Goal: Transaction & Acquisition: Obtain resource

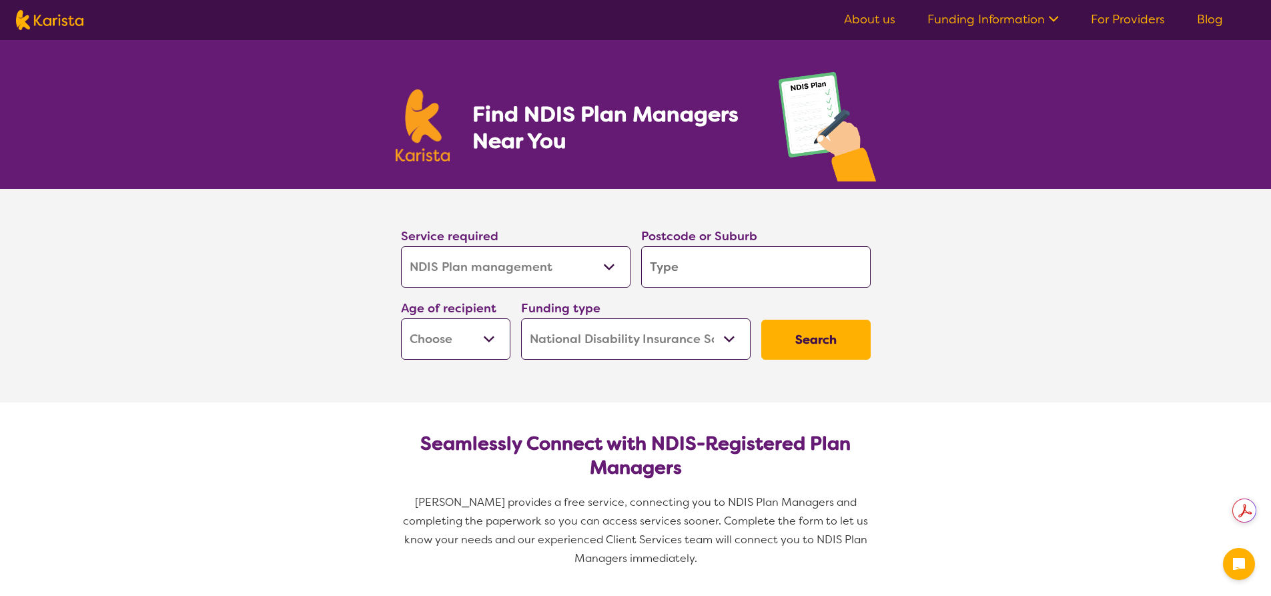
select select "NDIS Plan management"
select select "NDIS"
select select "NDIS Plan management"
select select "NDIS"
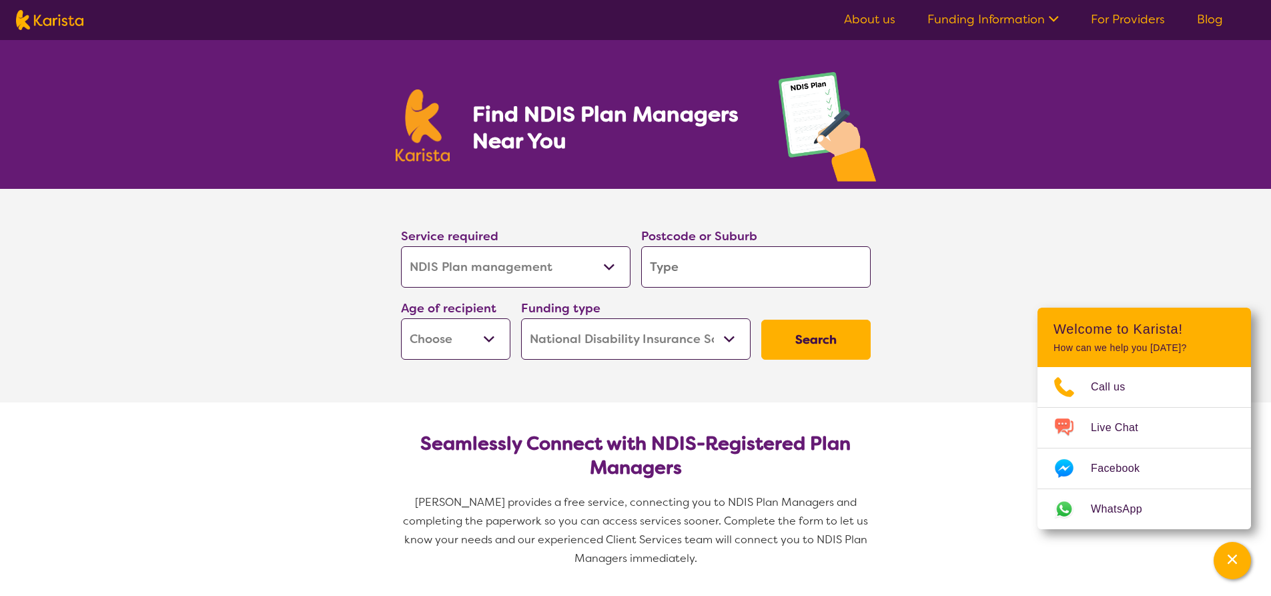
click at [727, 268] on input "search" at bounding box center [756, 266] width 230 height 41
type input "2170"
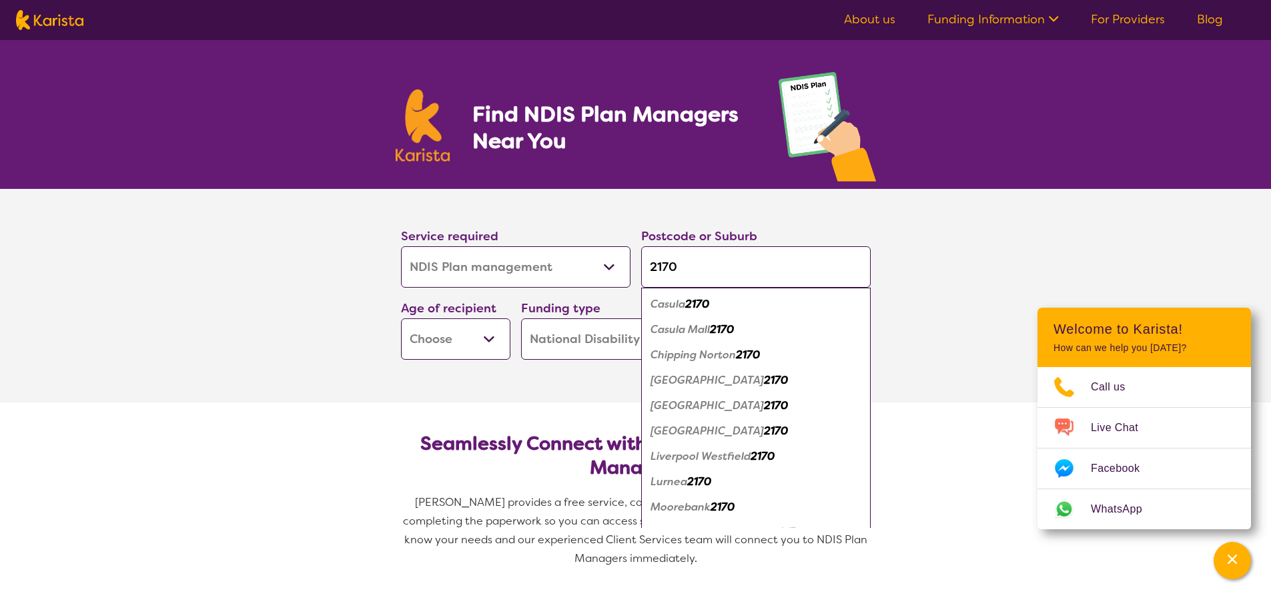
click at [432, 344] on select "Early Childhood - 0 to 9 Child - 10 to 11 Adolescent - 12 to 17 Adult - 18 to 6…" at bounding box center [455, 338] width 109 height 41
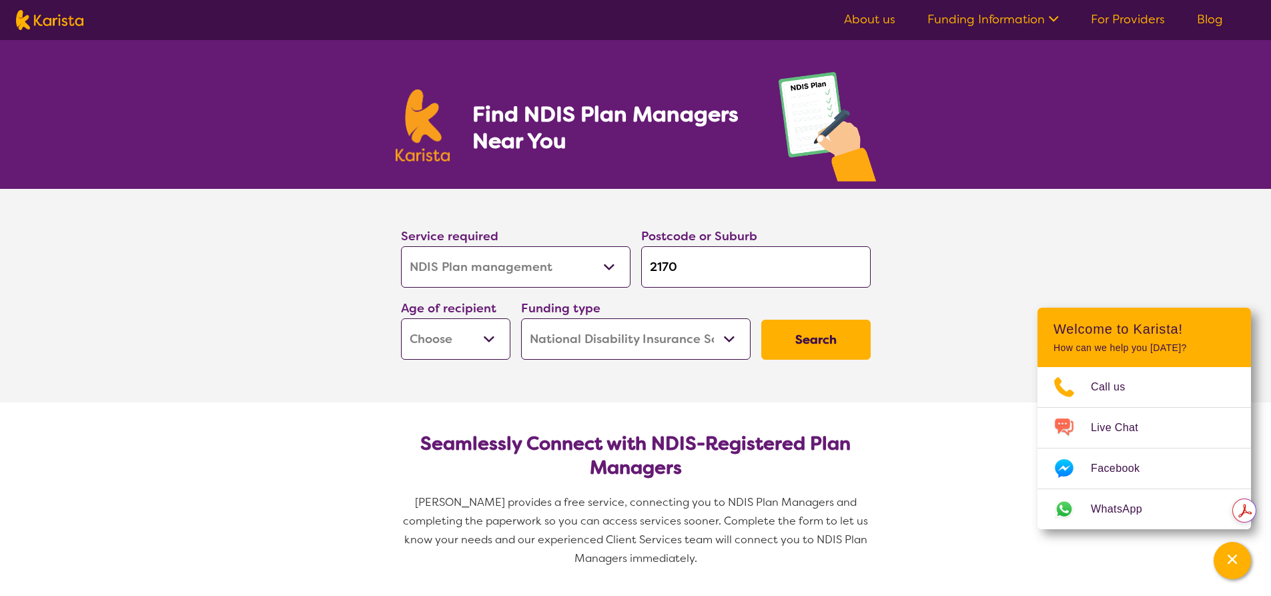
select select "EC"
click at [401, 318] on select "Early Childhood - 0 to 9 Child - 10 to 11 Adolescent - 12 to 17 Adult - 18 to 6…" at bounding box center [455, 338] width 109 height 41
select select "EC"
click at [676, 338] on select "Home Care Package (HCP) National Disability Insurance Scheme (NDIS) I don't know" at bounding box center [636, 338] width 230 height 41
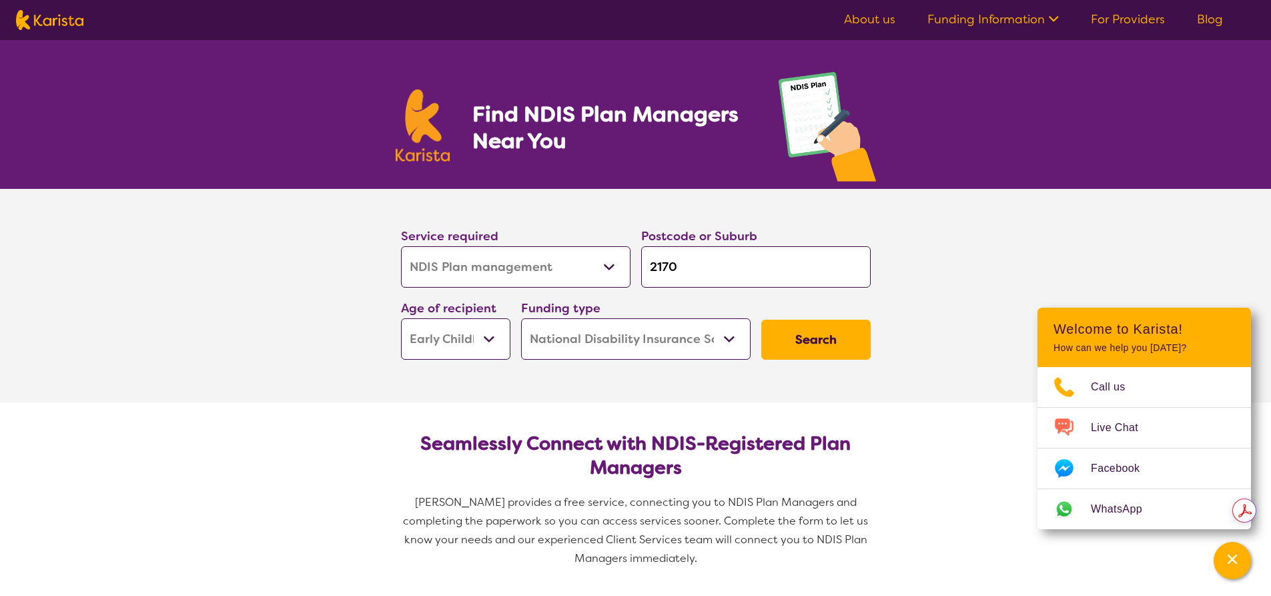
click at [820, 345] on button "Search" at bounding box center [815, 340] width 109 height 40
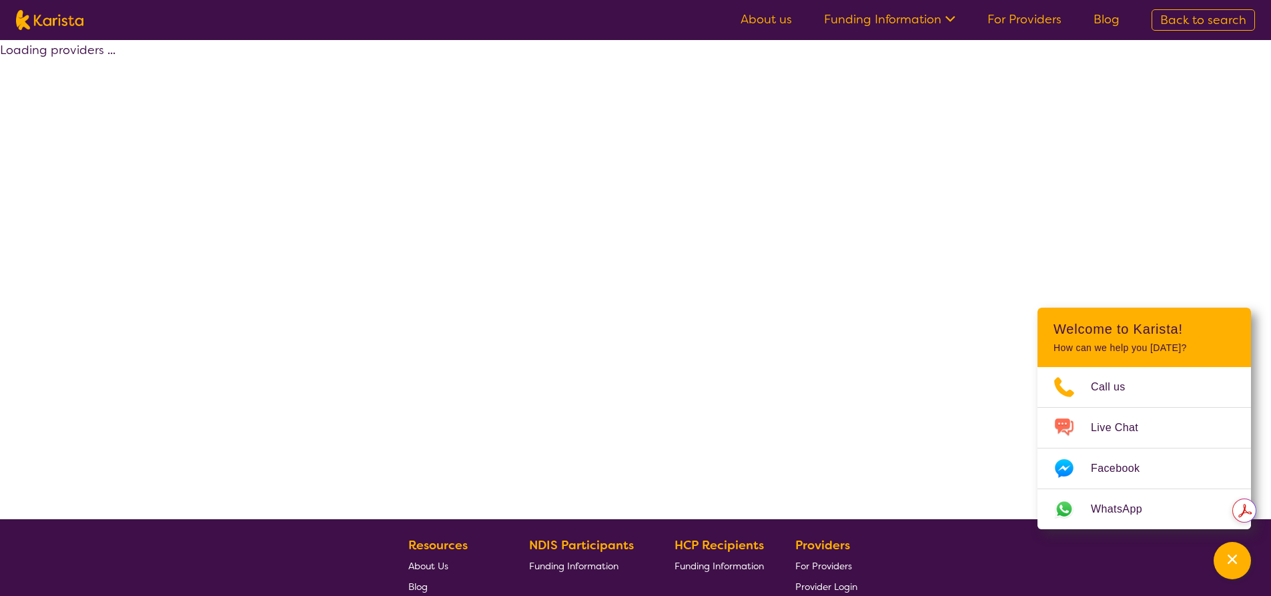
select select "by_score"
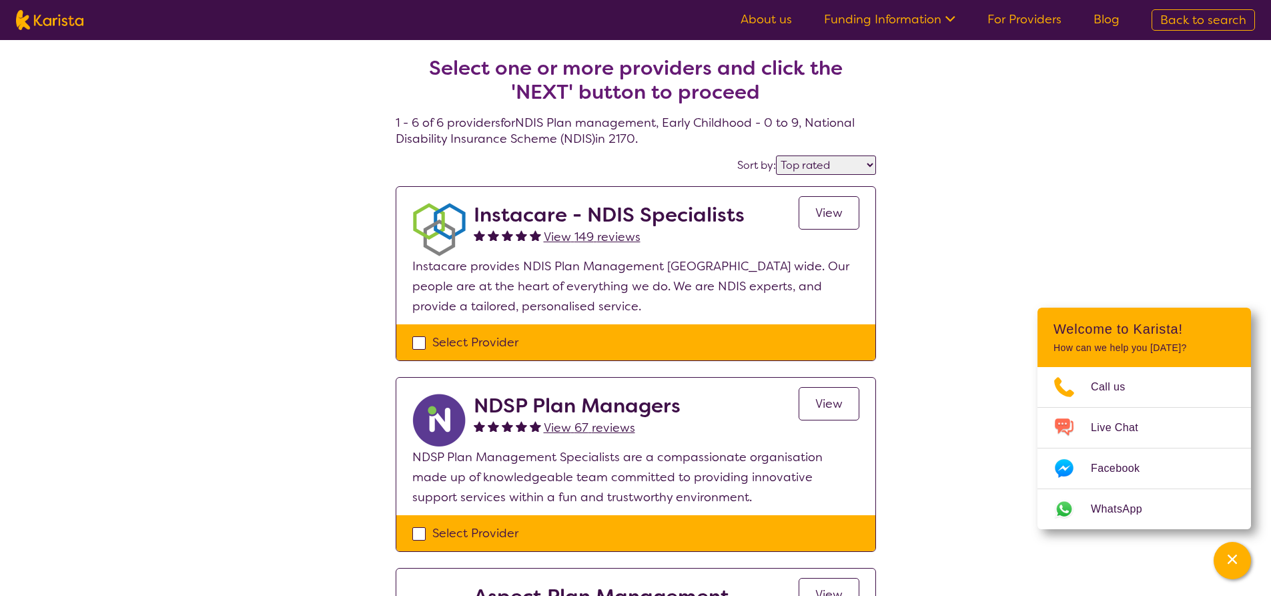
click at [716, 213] on h2 "Instacare - NDIS Specialists" at bounding box center [609, 215] width 271 height 24
click at [829, 220] on span "View" at bounding box center [828, 213] width 27 height 16
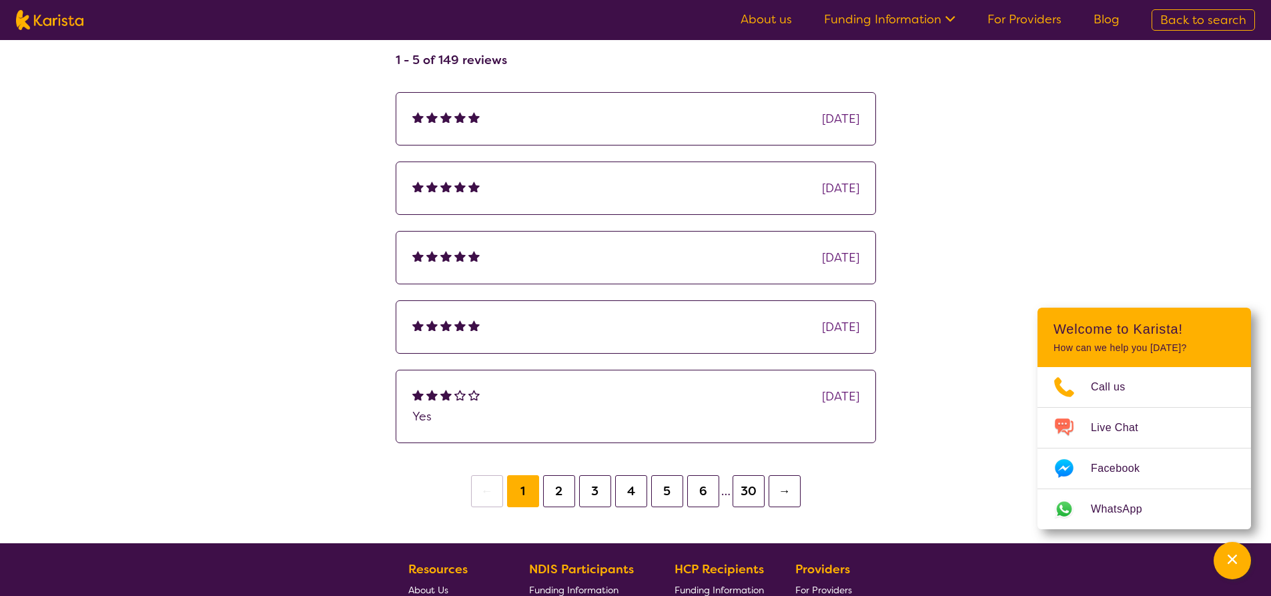
scroll to position [867, 0]
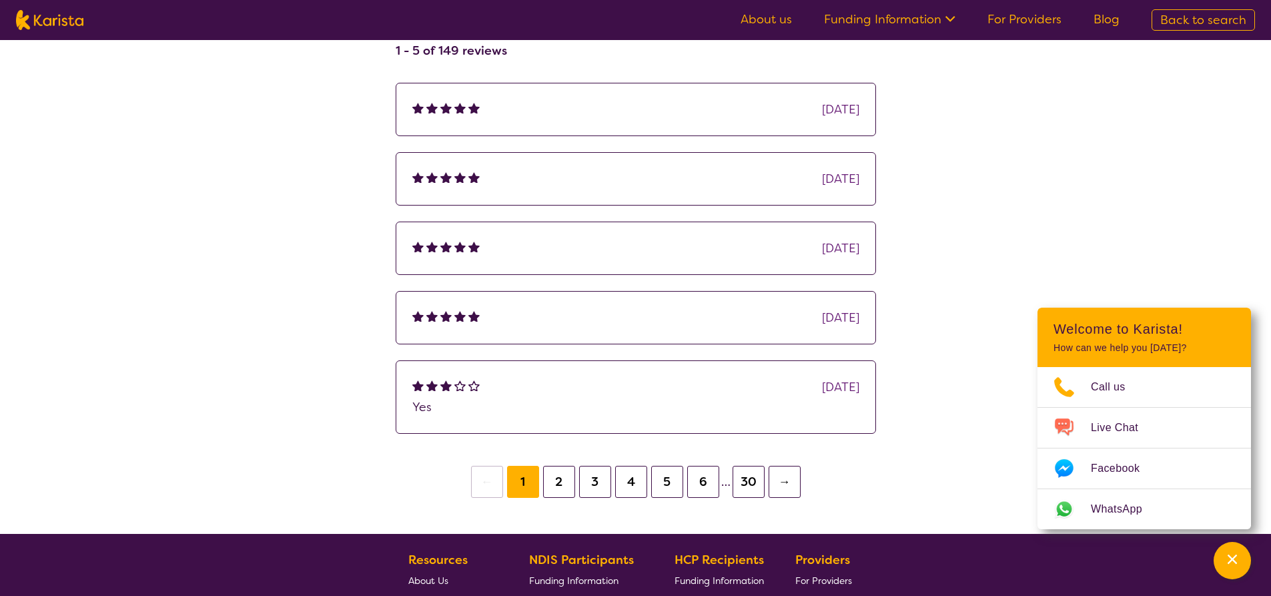
click at [560, 482] on button "2" at bounding box center [559, 482] width 32 height 32
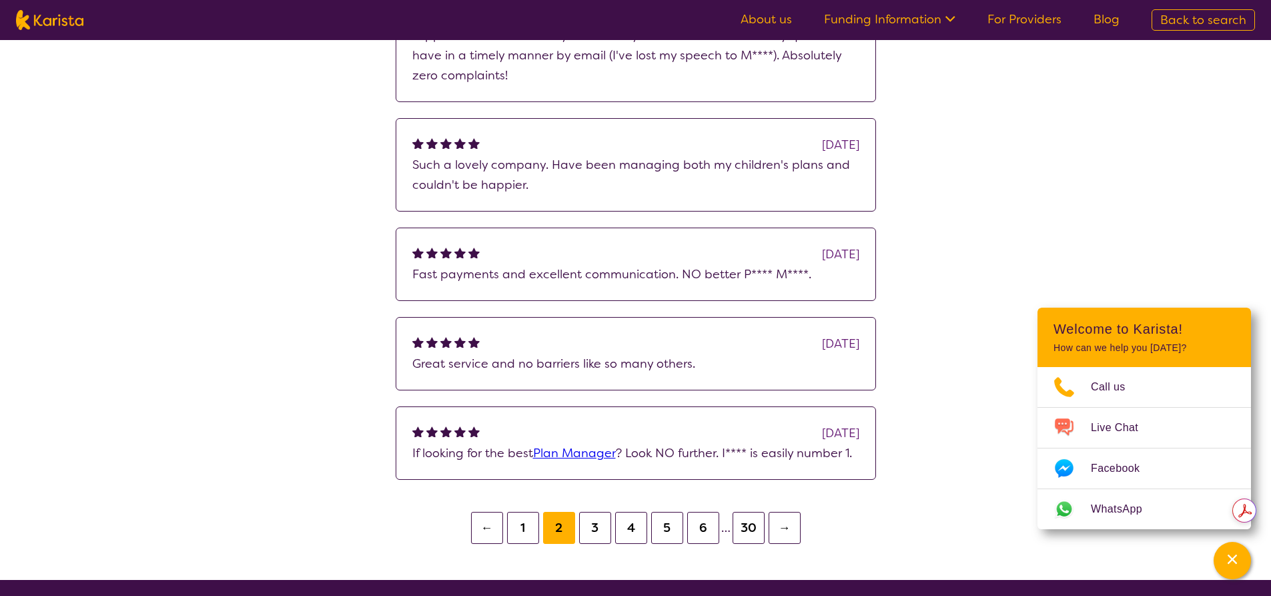
scroll to position [1022, 0]
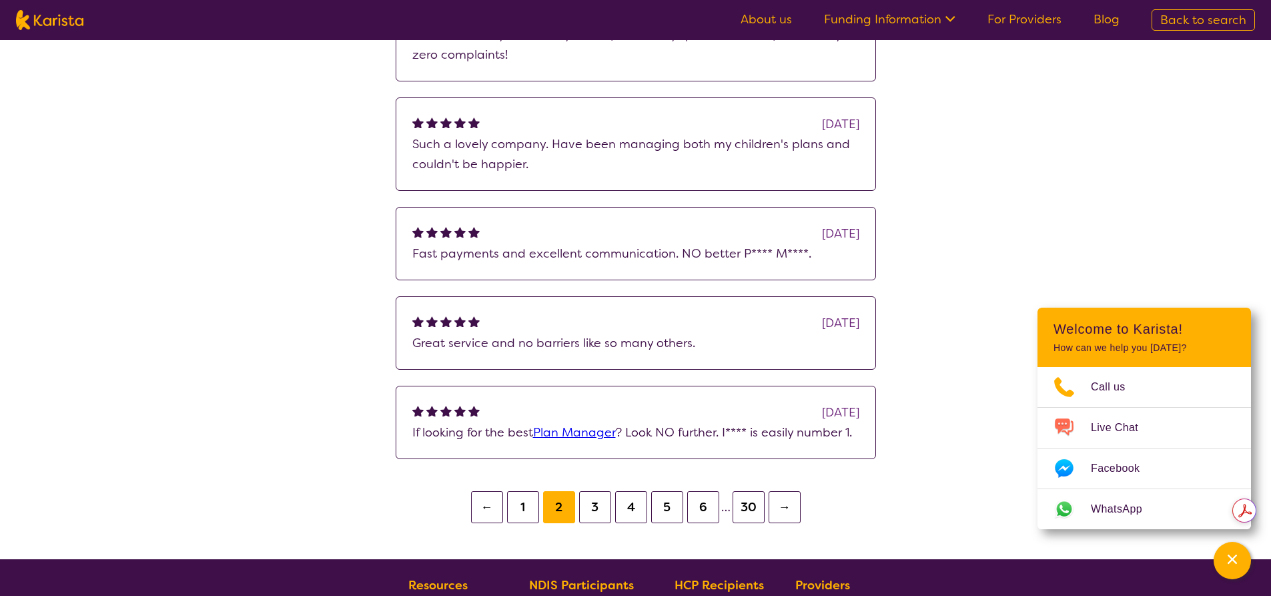
click at [595, 498] on button "3" at bounding box center [595, 507] width 32 height 32
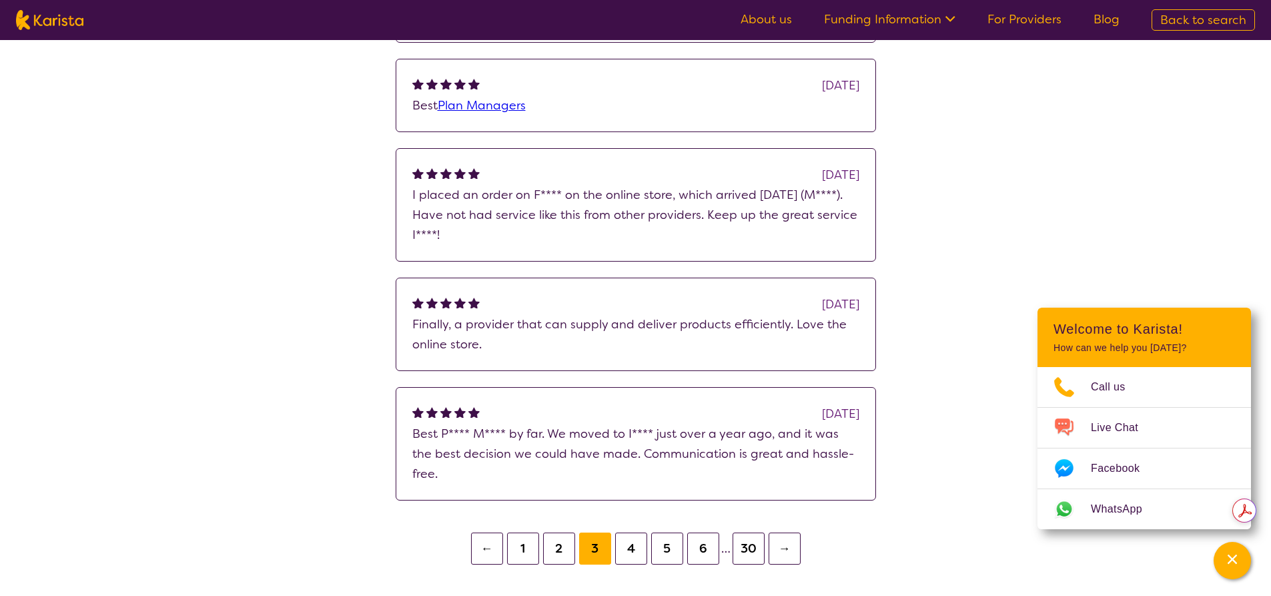
scroll to position [1201, 0]
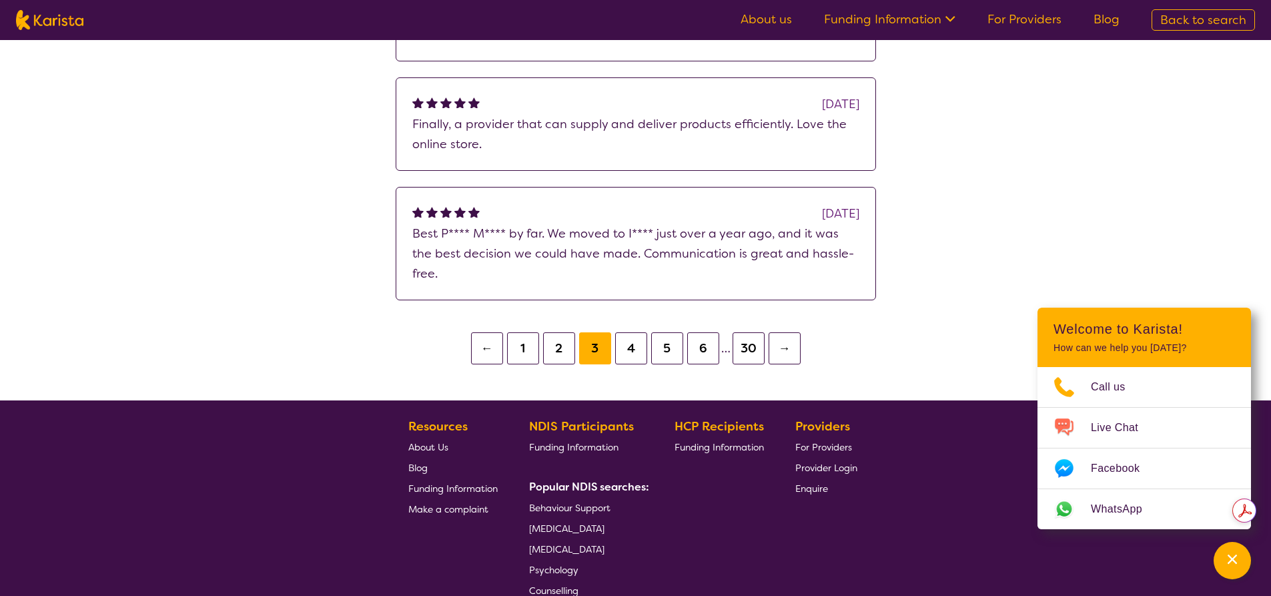
click at [629, 338] on button "4" at bounding box center [631, 348] width 32 height 32
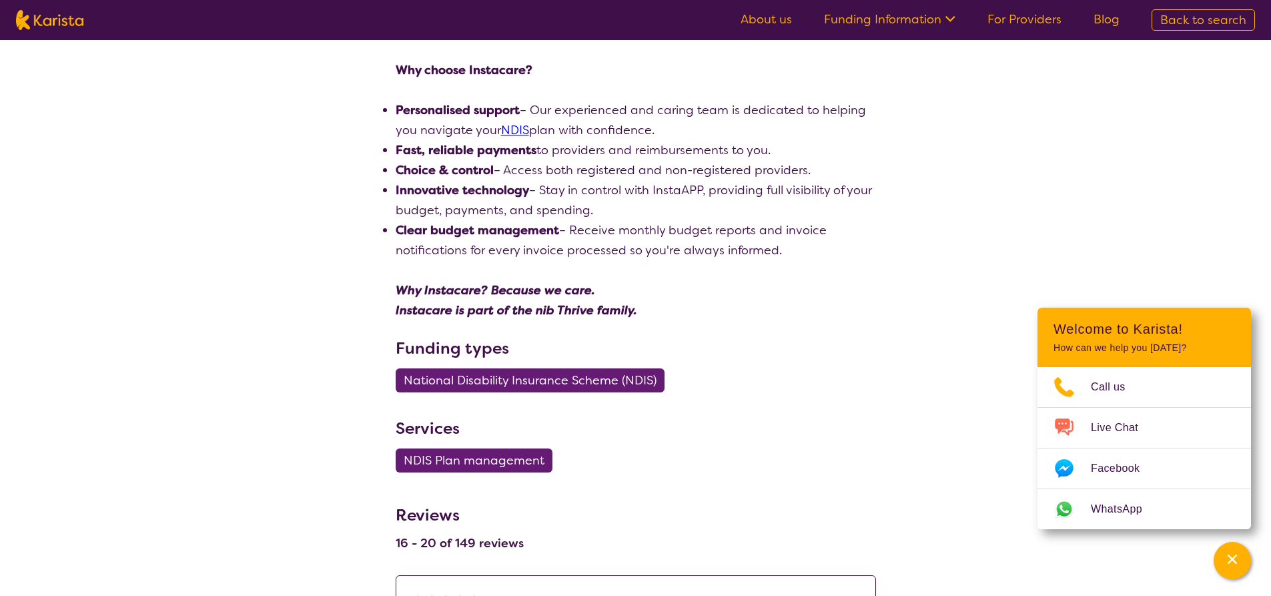
scroll to position [1201, 0]
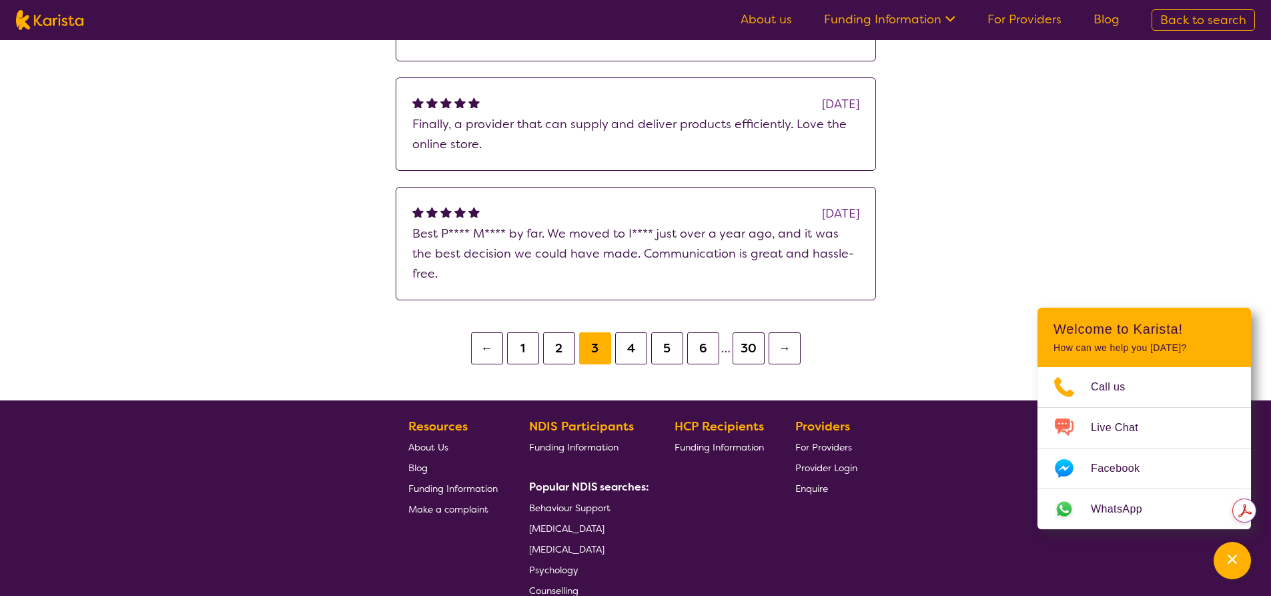
click at [532, 332] on button "1" at bounding box center [523, 348] width 32 height 32
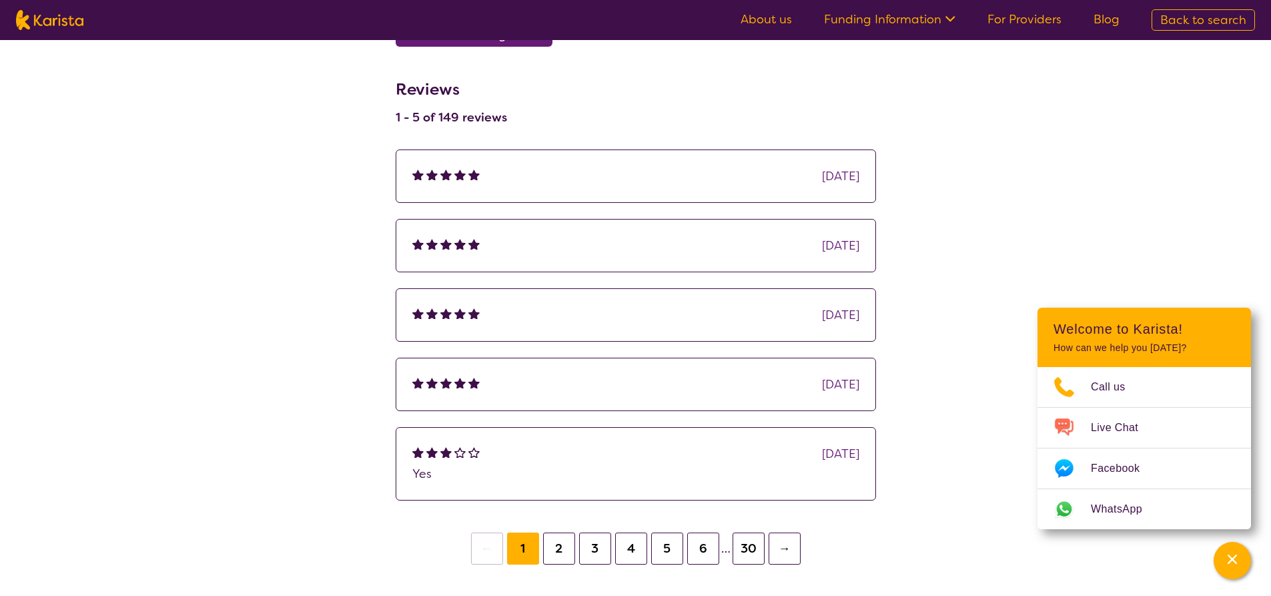
scroll to position [927, 0]
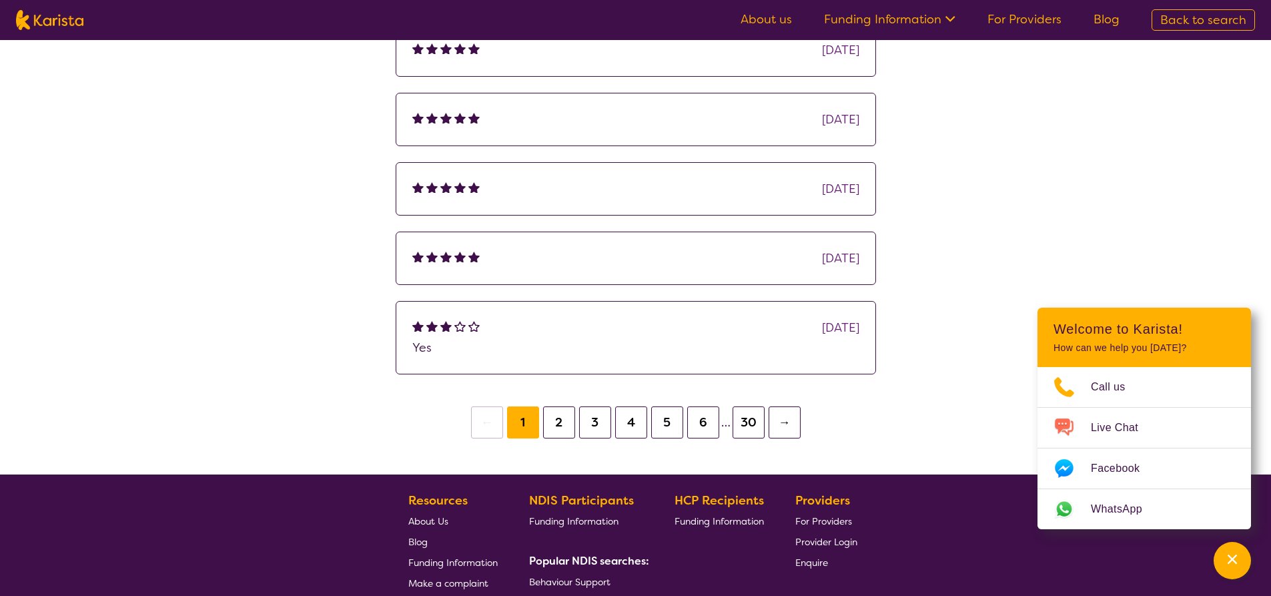
click at [554, 420] on button "2" at bounding box center [559, 422] width 32 height 32
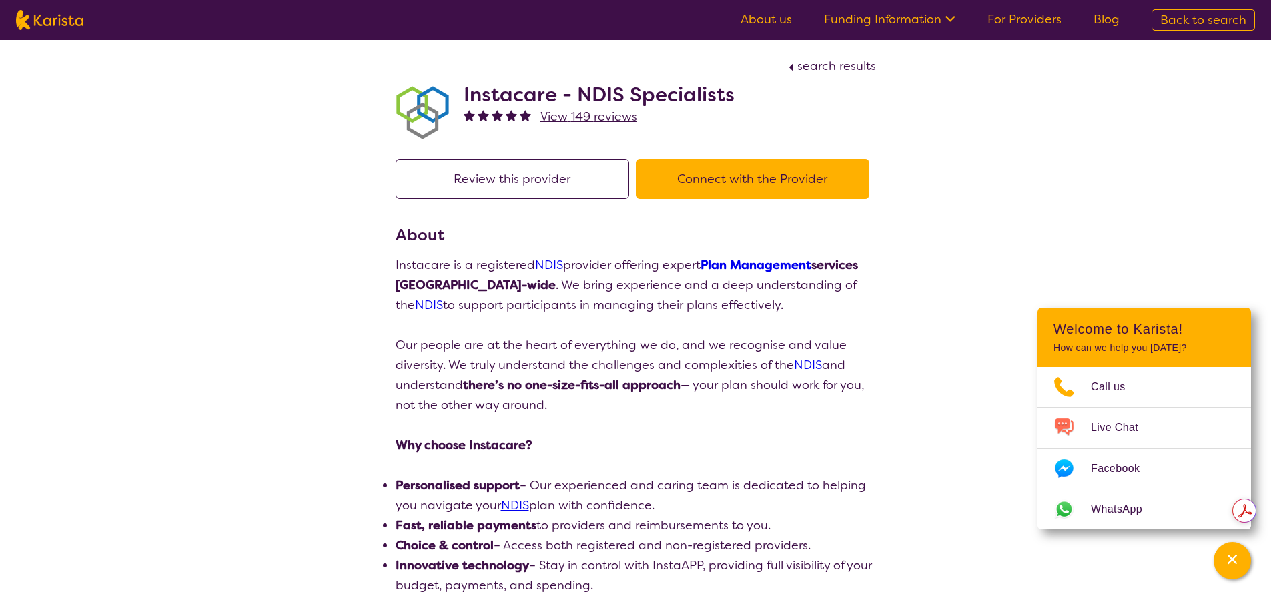
click at [597, 114] on span "View 149 reviews" at bounding box center [588, 117] width 97 height 16
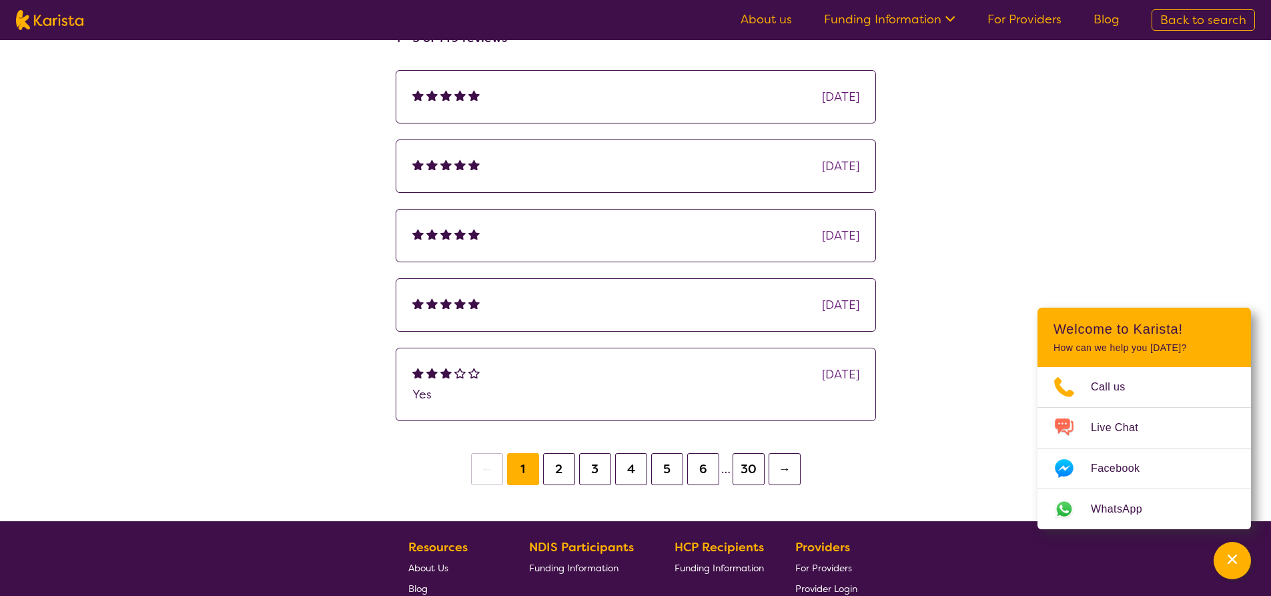
scroll to position [334, 0]
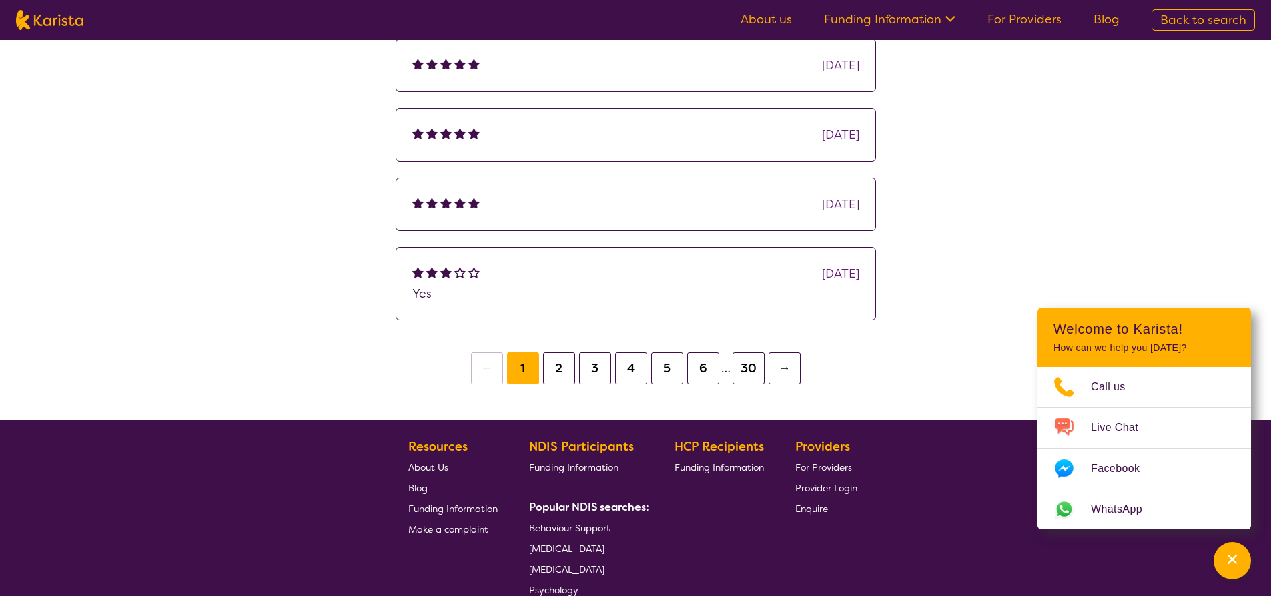
click at [752, 296] on p "Yes" at bounding box center [635, 294] width 447 height 20
click at [430, 272] on img at bounding box center [431, 271] width 11 height 11
drag, startPoint x: 439, startPoint y: 274, endPoint x: 461, endPoint y: 275, distance: 22.0
click at [441, 274] on div at bounding box center [447, 274] width 70 height 20
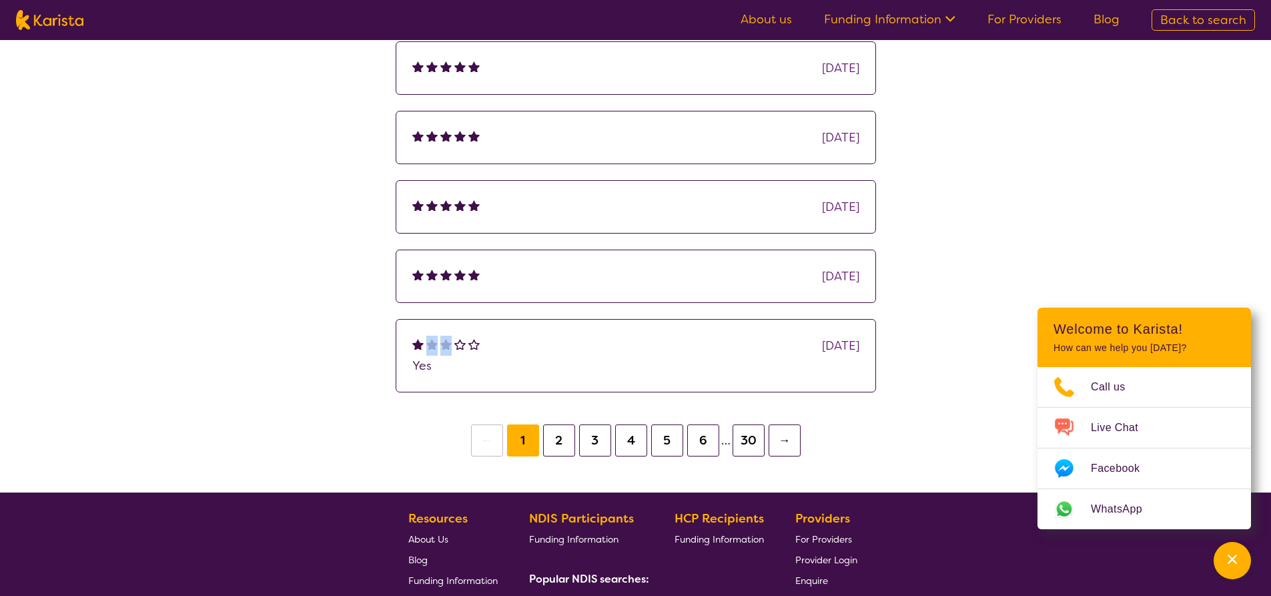
scroll to position [267, 0]
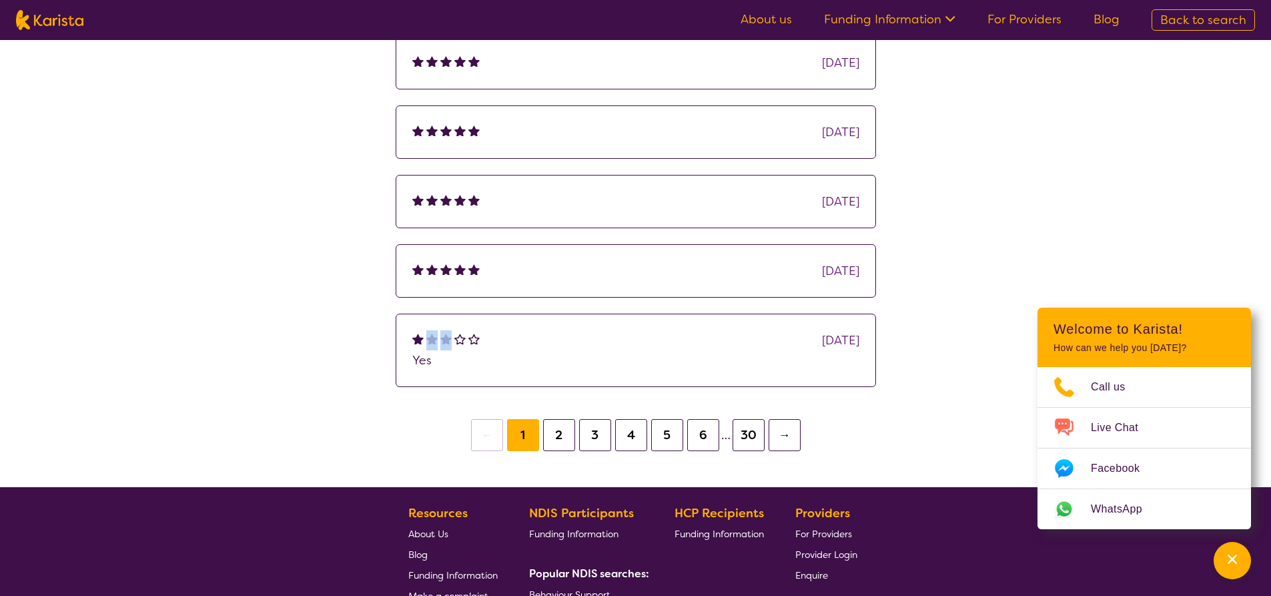
click at [747, 442] on button "30" at bounding box center [749, 435] width 32 height 32
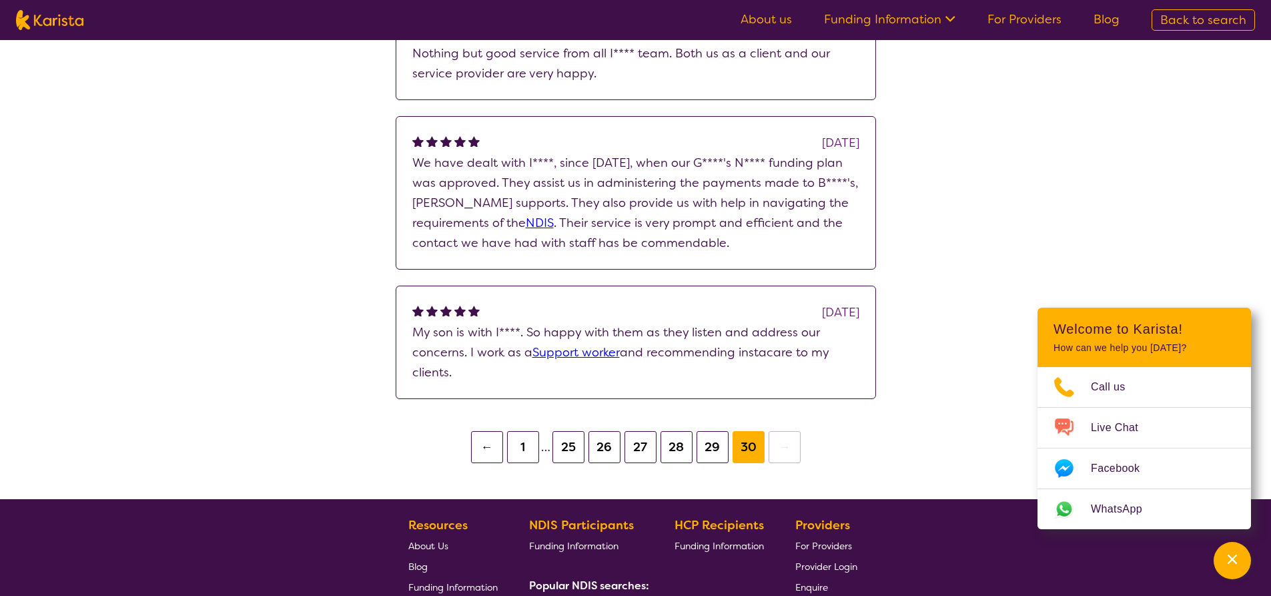
scroll to position [467, 0]
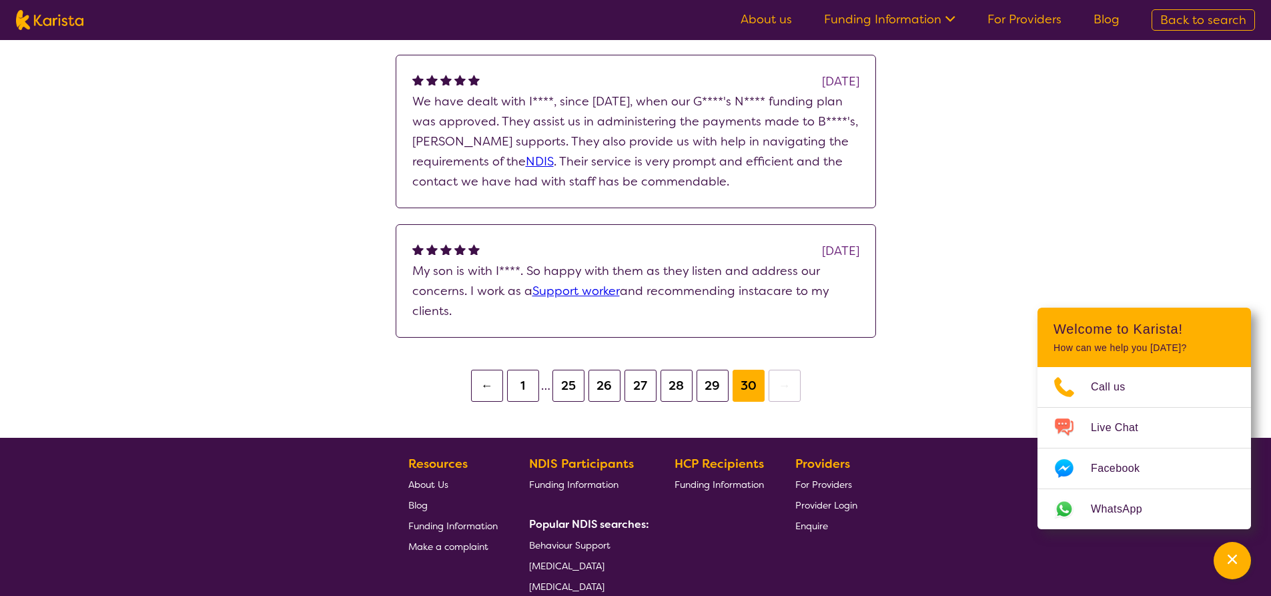
click at [708, 384] on button "29" at bounding box center [713, 386] width 32 height 32
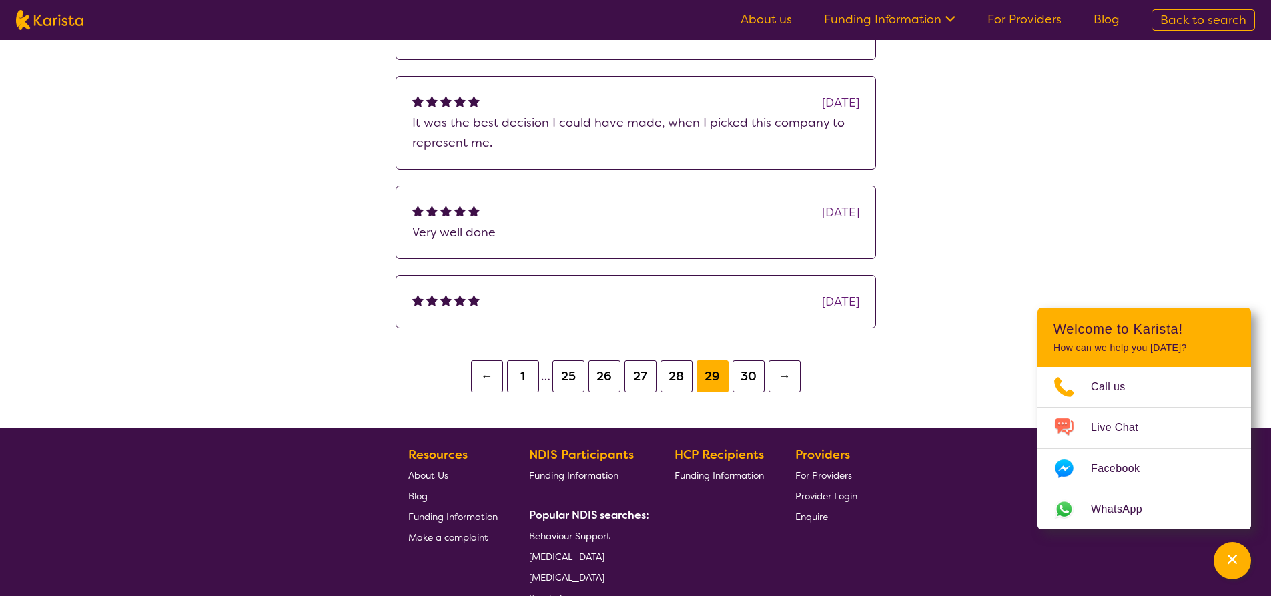
scroll to position [467, 0]
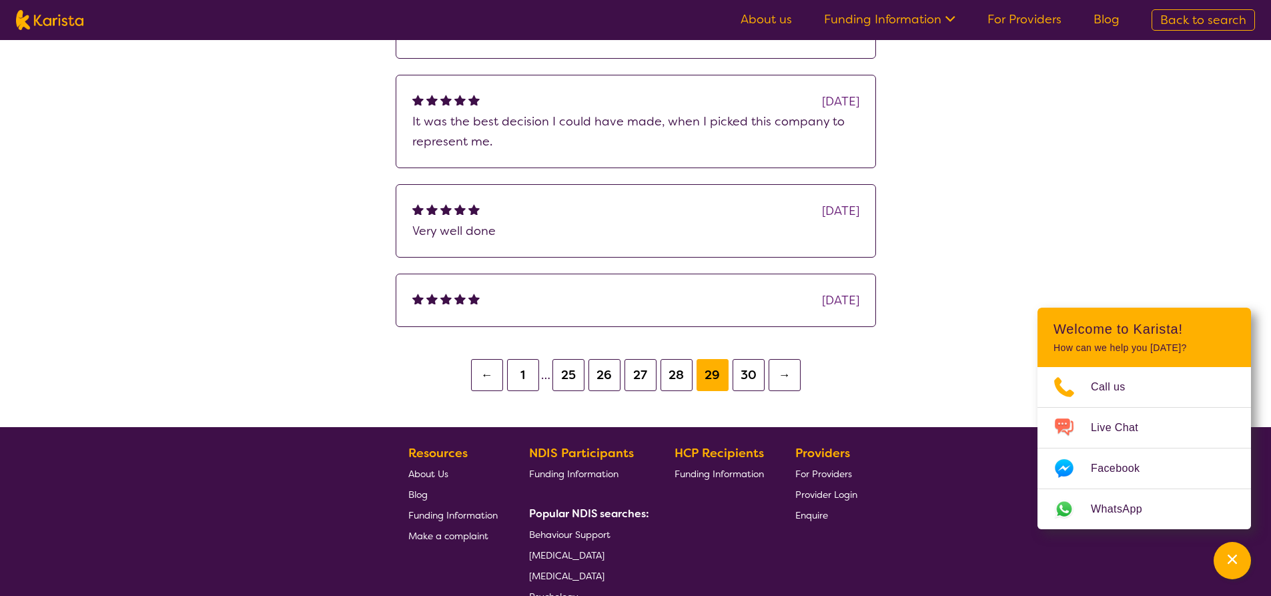
click at [680, 377] on button "28" at bounding box center [677, 375] width 32 height 32
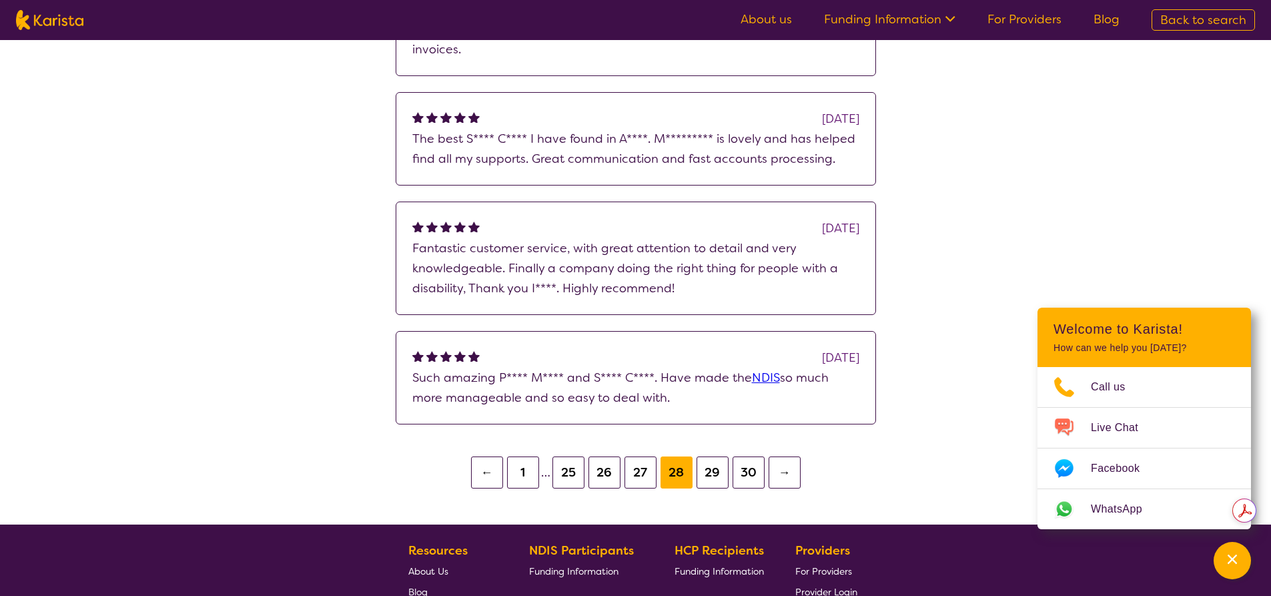
scroll to position [534, 0]
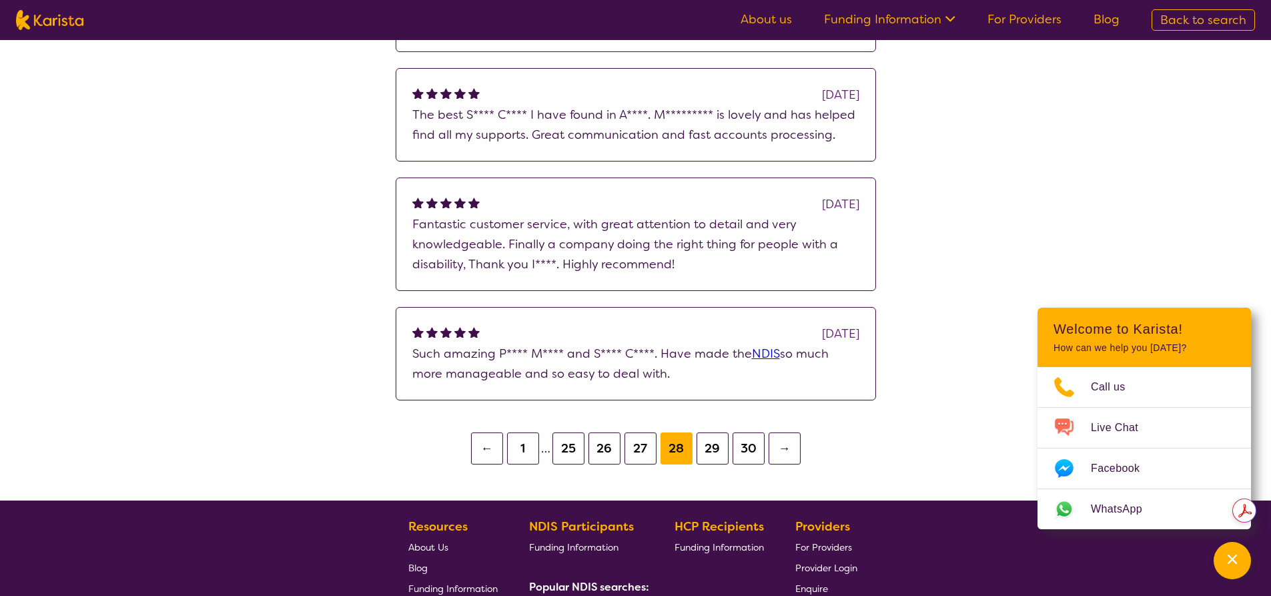
click at [633, 432] on button "27" at bounding box center [641, 448] width 32 height 32
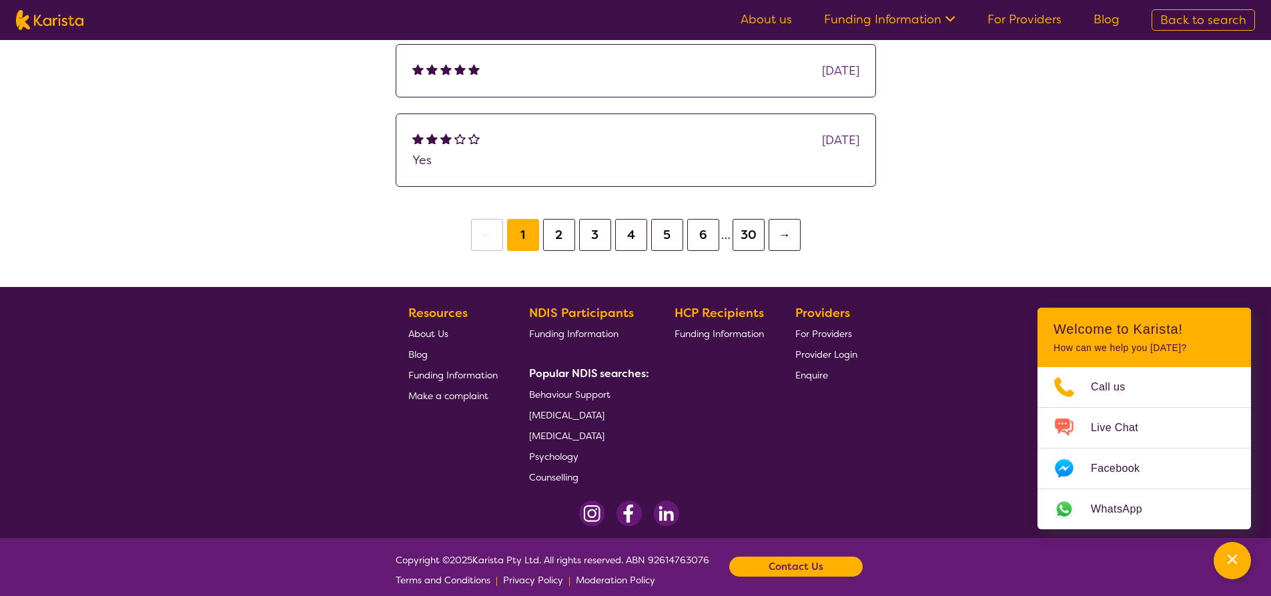
scroll to position [267, 0]
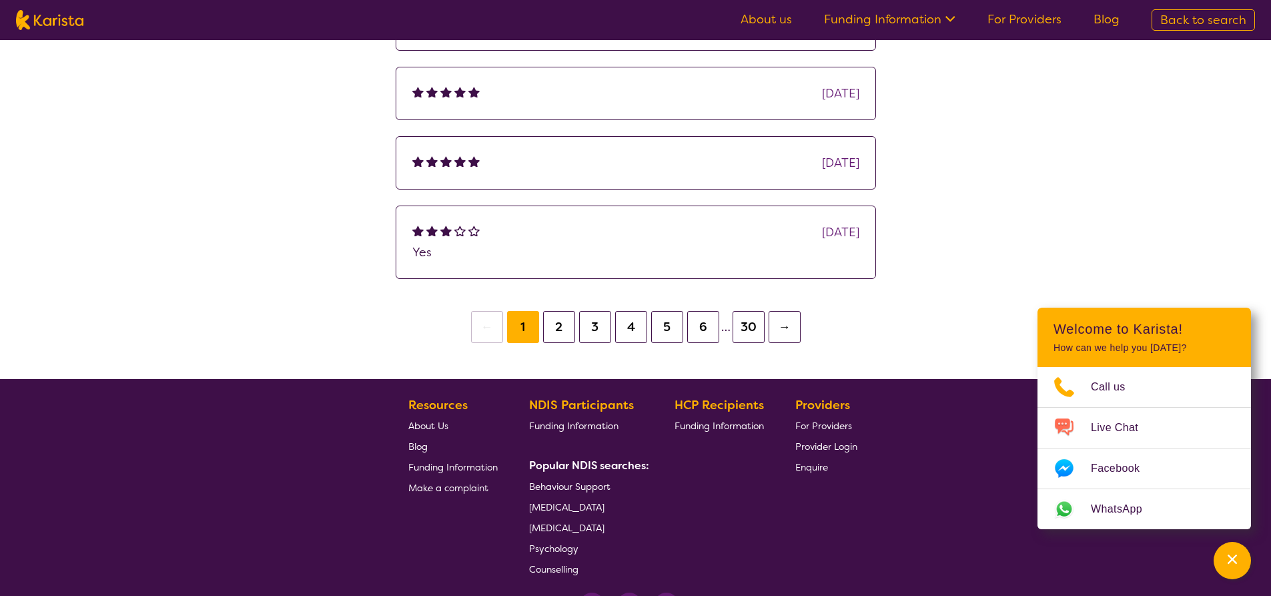
scroll to position [867, 0]
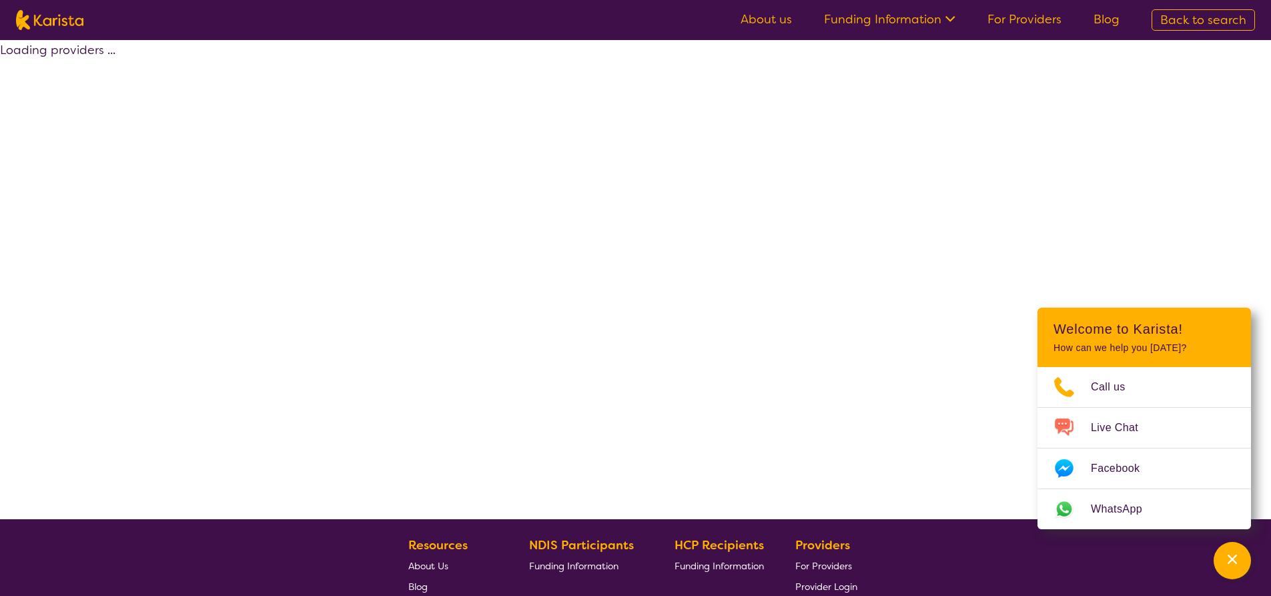
select select "by_score"
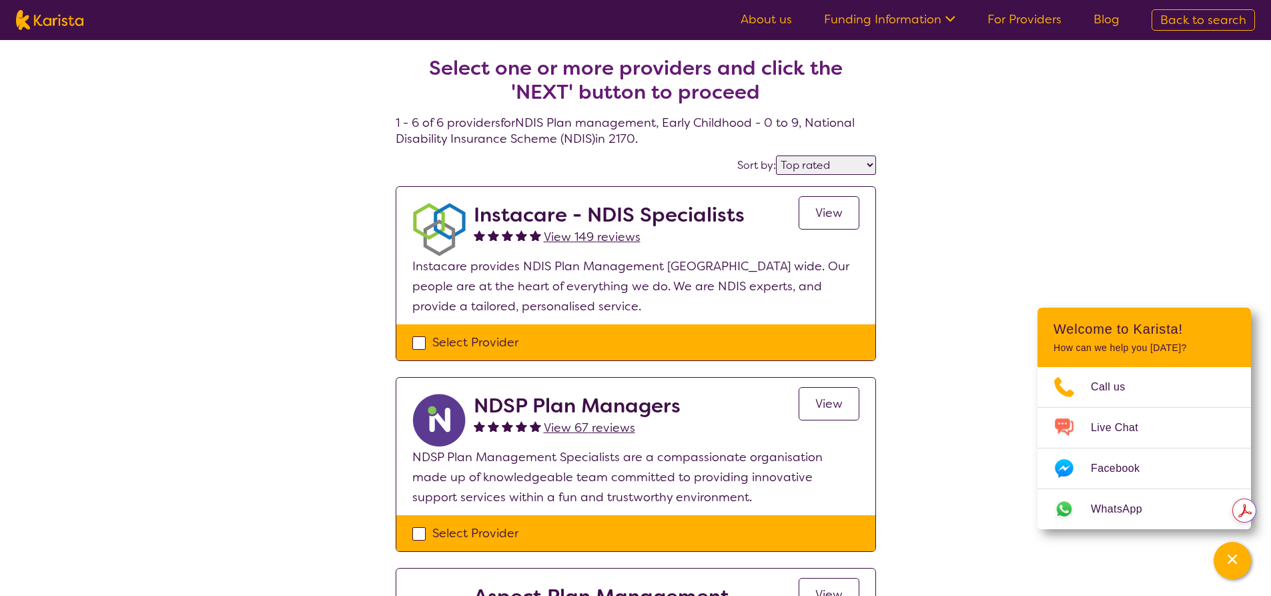
drag, startPoint x: 680, startPoint y: 162, endPoint x: 687, endPoint y: 167, distance: 8.7
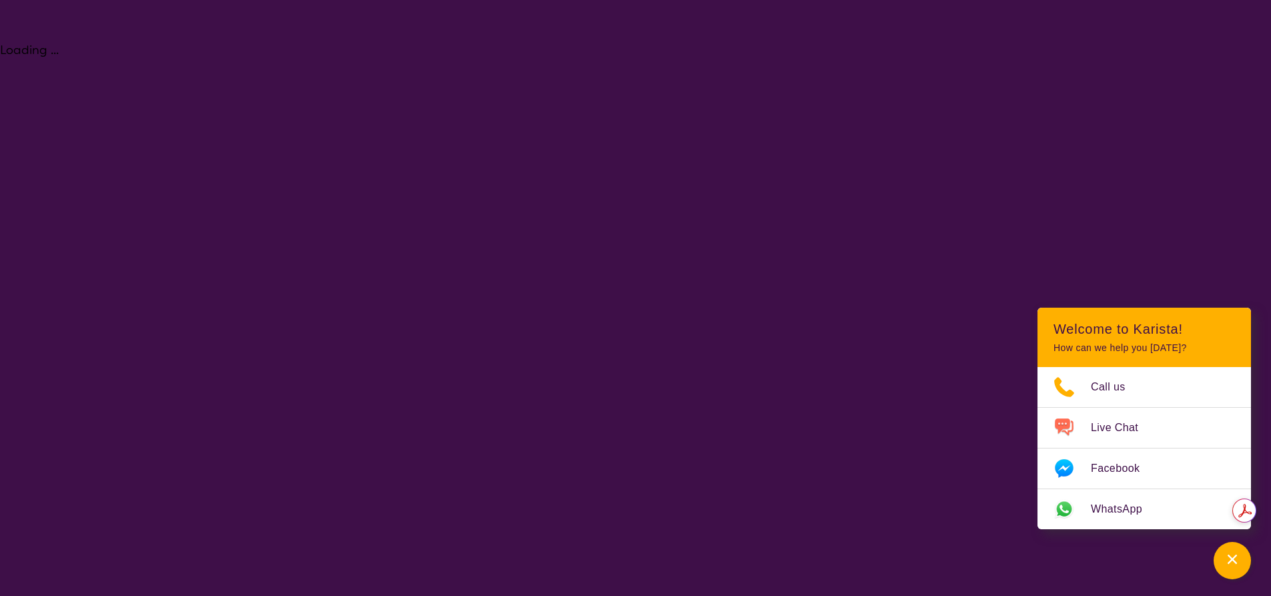
select select "NDIS Plan management"
select select "EC"
select select "NDIS"
select select "NDIS Plan management"
select select "EC"
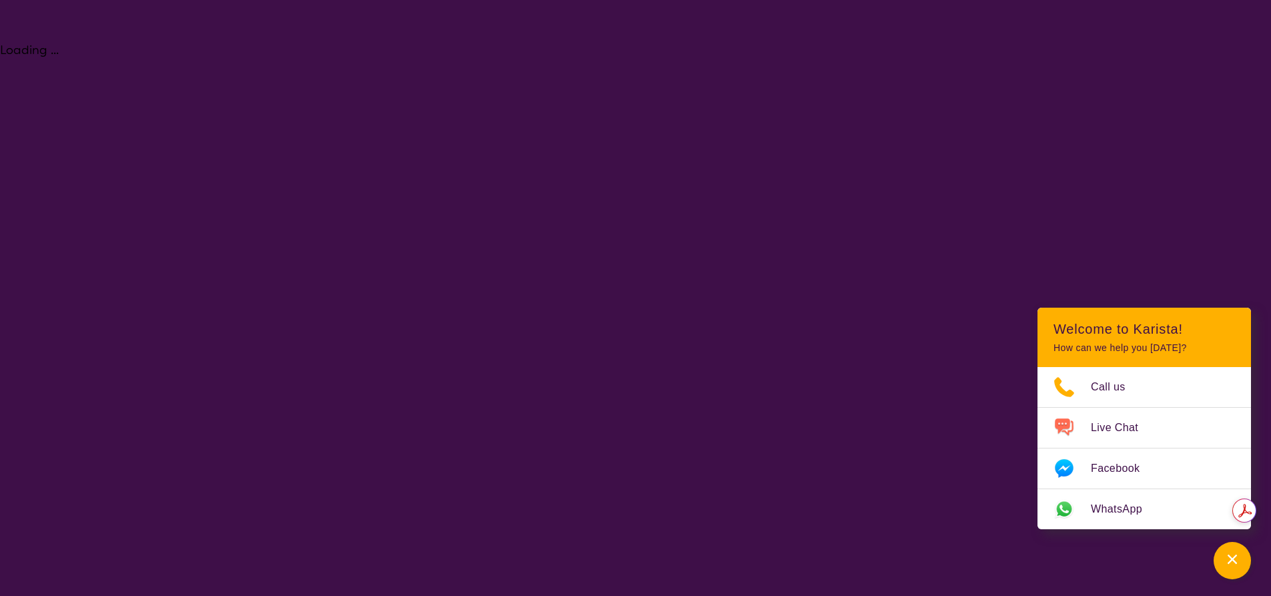
select select "NDIS"
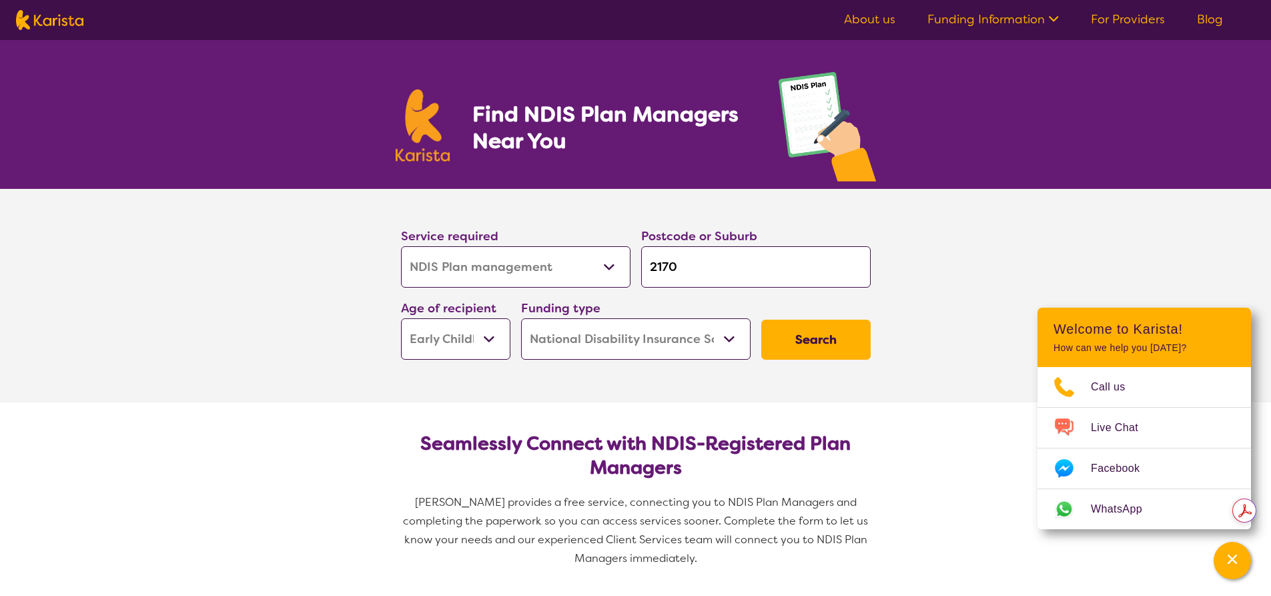
click at [838, 341] on button "Search" at bounding box center [815, 340] width 109 height 40
select select "by_score"
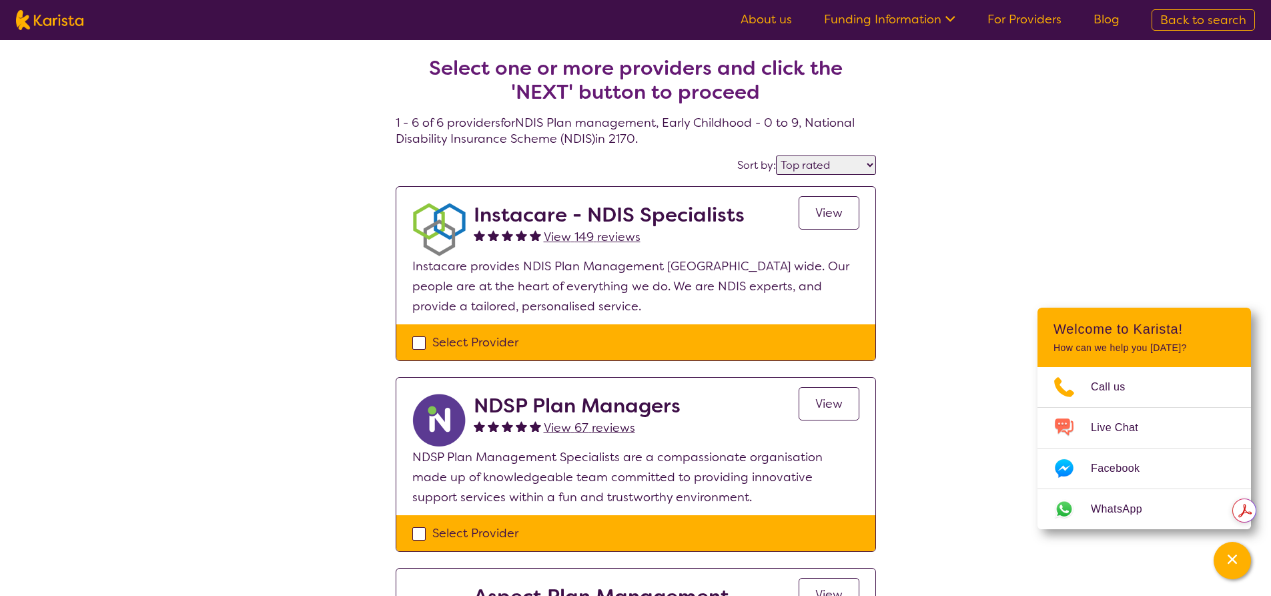
click at [824, 210] on span "View" at bounding box center [828, 213] width 27 height 16
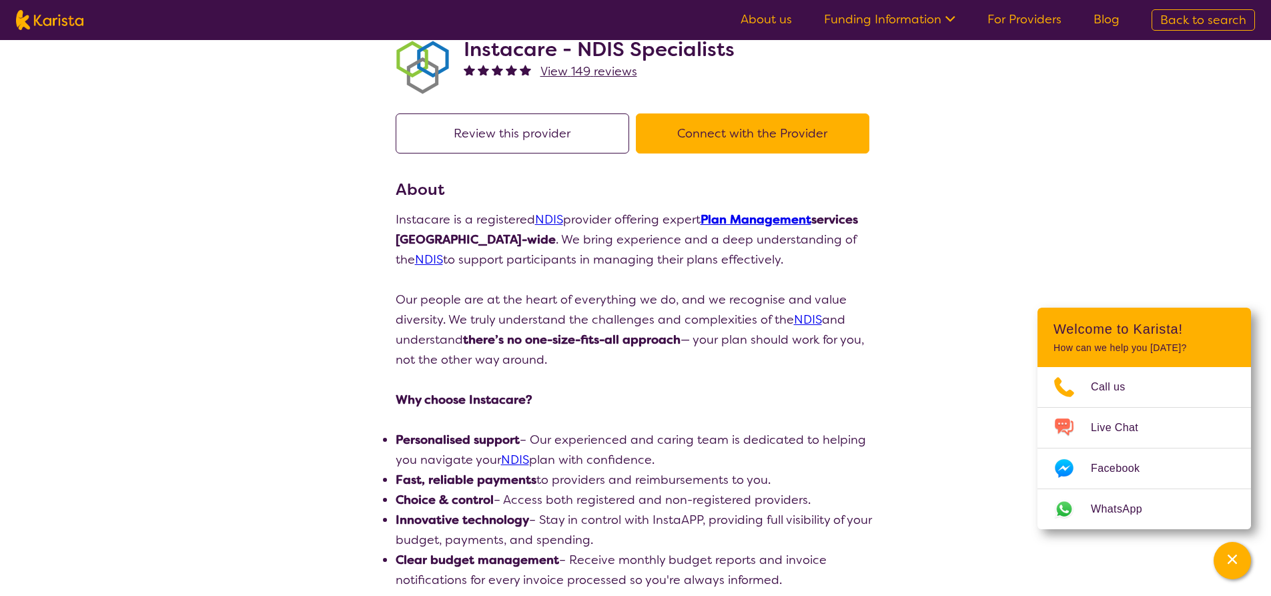
scroll to position [67, 0]
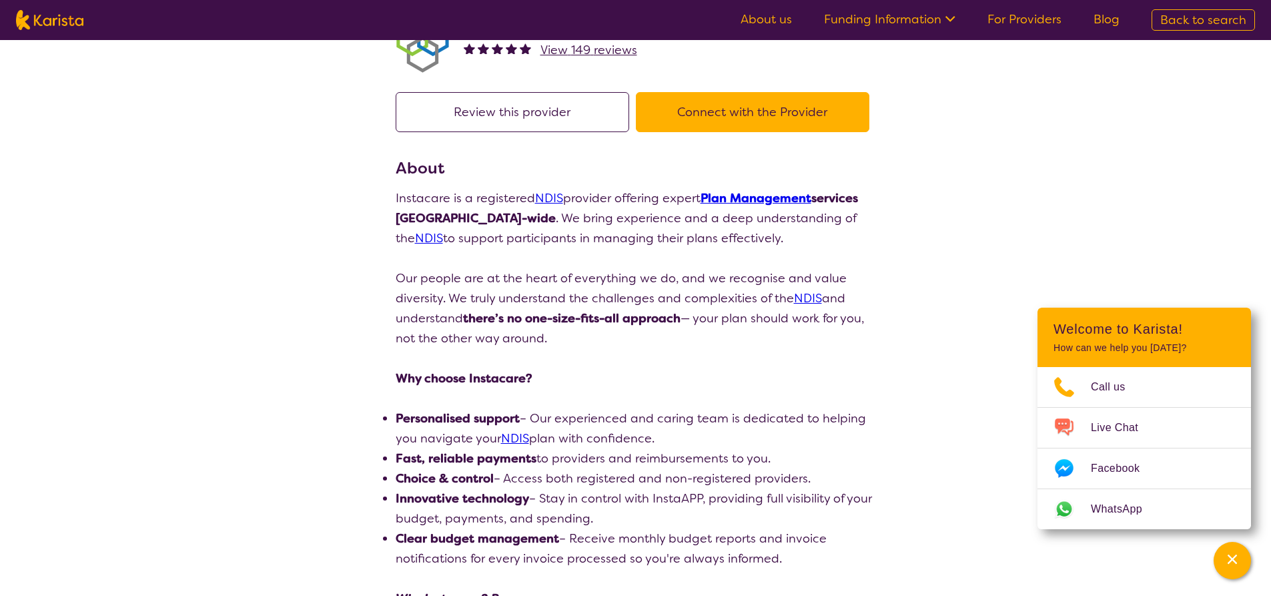
click at [739, 110] on button "Connect with the Provider" at bounding box center [753, 112] width 234 height 40
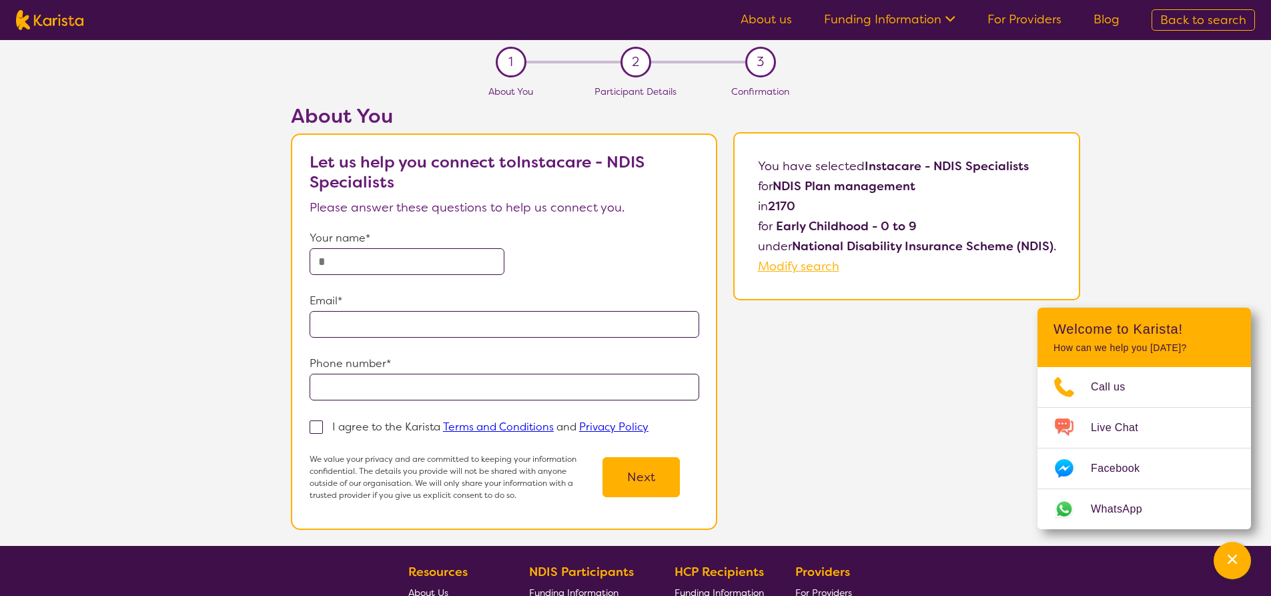
click at [384, 264] on input "text" at bounding box center [407, 261] width 195 height 27
type input "**********"
click at [331, 421] on label "I agree to the Karista Terms and Conditions and Privacy Policy" at bounding box center [484, 426] width 348 height 16
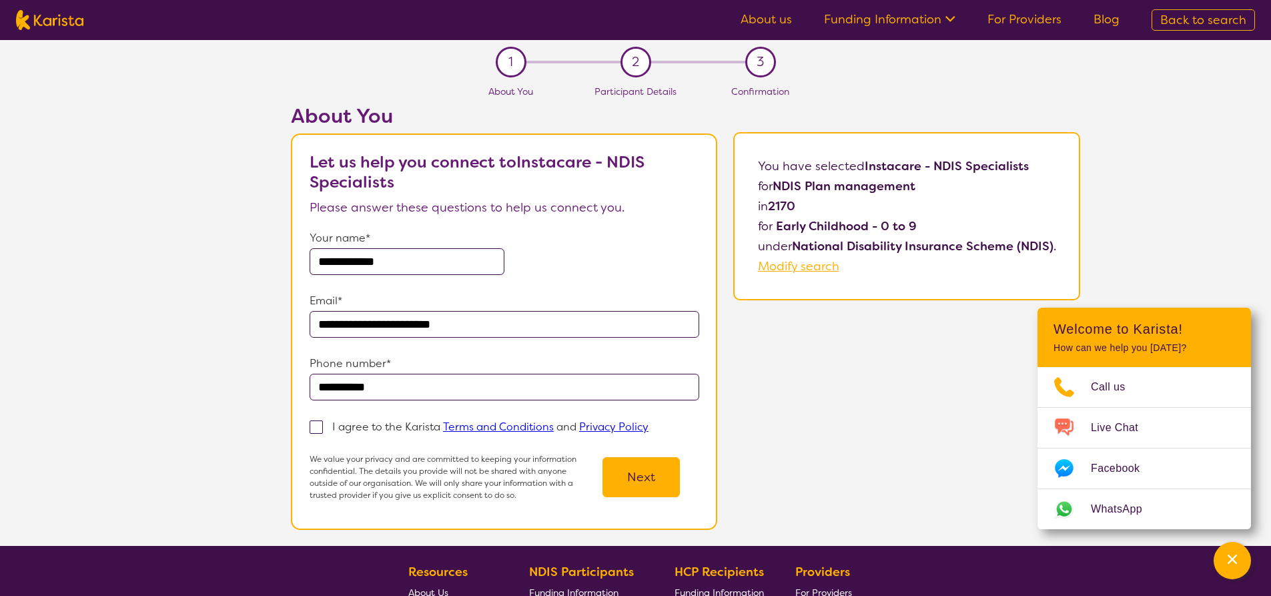
click at [649, 422] on input "I agree to the Karista Terms and Conditions and Privacy Policy" at bounding box center [653, 426] width 9 height 9
checkbox input "true"
drag, startPoint x: 639, startPoint y: 468, endPoint x: 644, endPoint y: 474, distance: 8.0
click at [641, 472] on button "Next" at bounding box center [641, 477] width 77 height 40
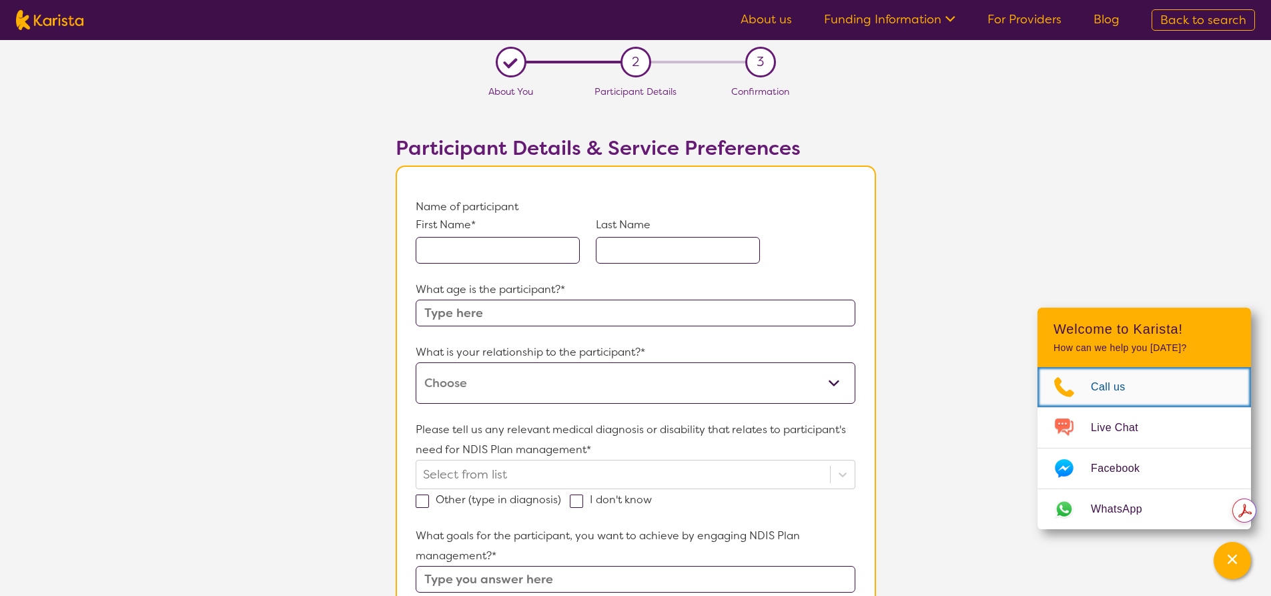
click at [1058, 374] on link "Call us" at bounding box center [1145, 387] width 214 height 40
click at [1114, 382] on span "Call us" at bounding box center [1116, 387] width 51 height 20
